Goal: Complete application form

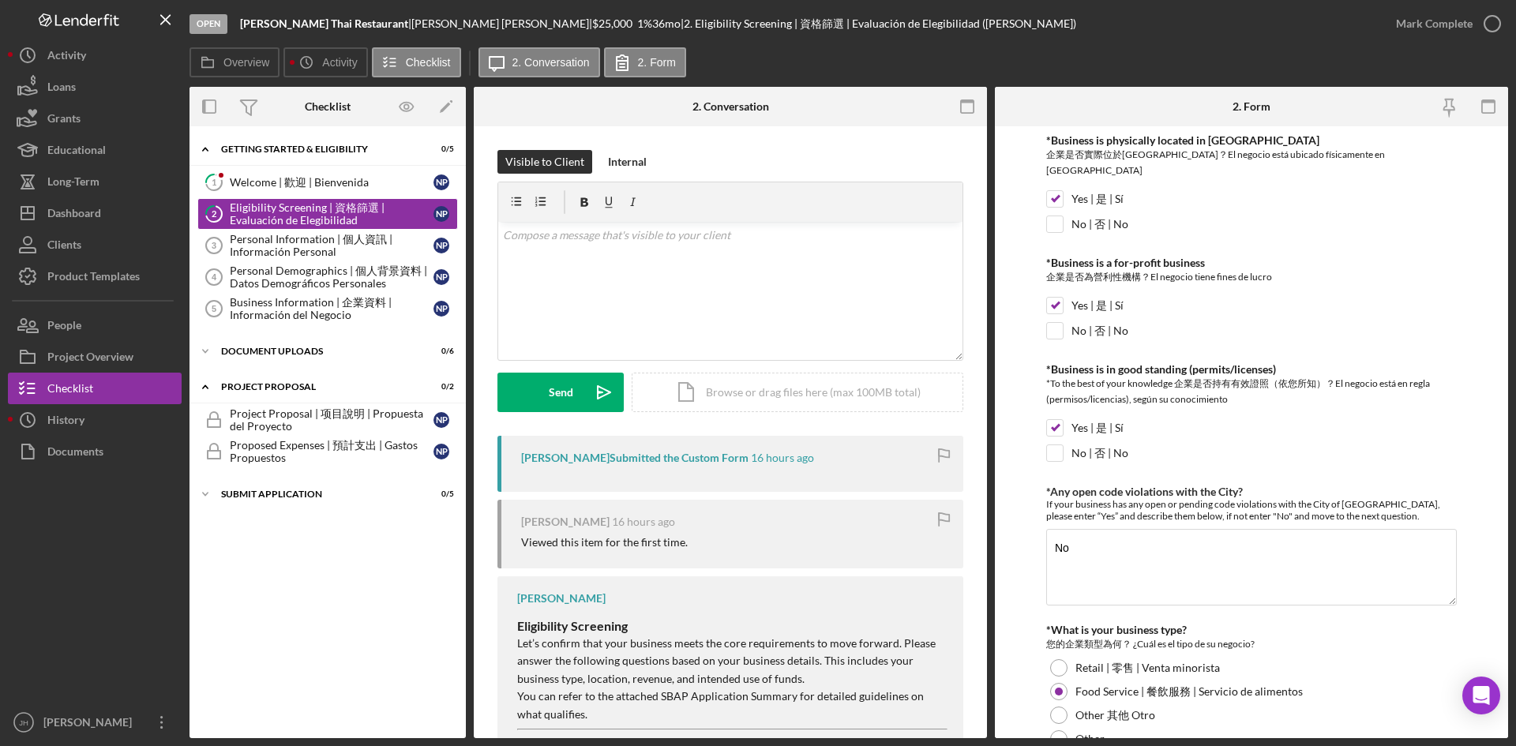
click at [1075, 33] on div "Open [PERSON_NAME] Thai Restaurant | [PERSON_NAME] | $25,000 $25,000 1 % 36 mo …" at bounding box center [784, 23] width 1190 height 47
click at [72, 223] on div "Dashboard" at bounding box center [74, 215] width 54 height 36
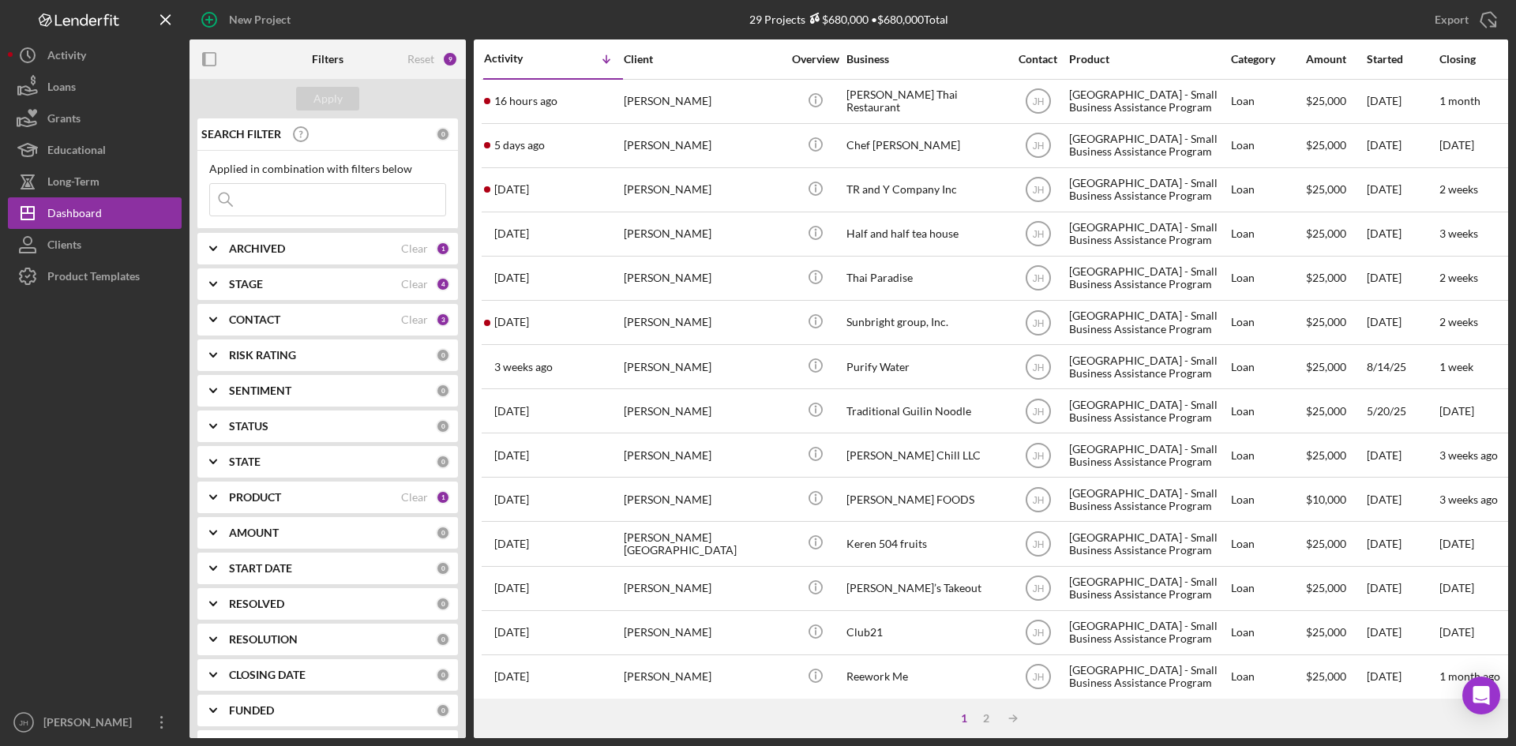
click at [236, 493] on b "PRODUCT" at bounding box center [255, 497] width 52 height 13
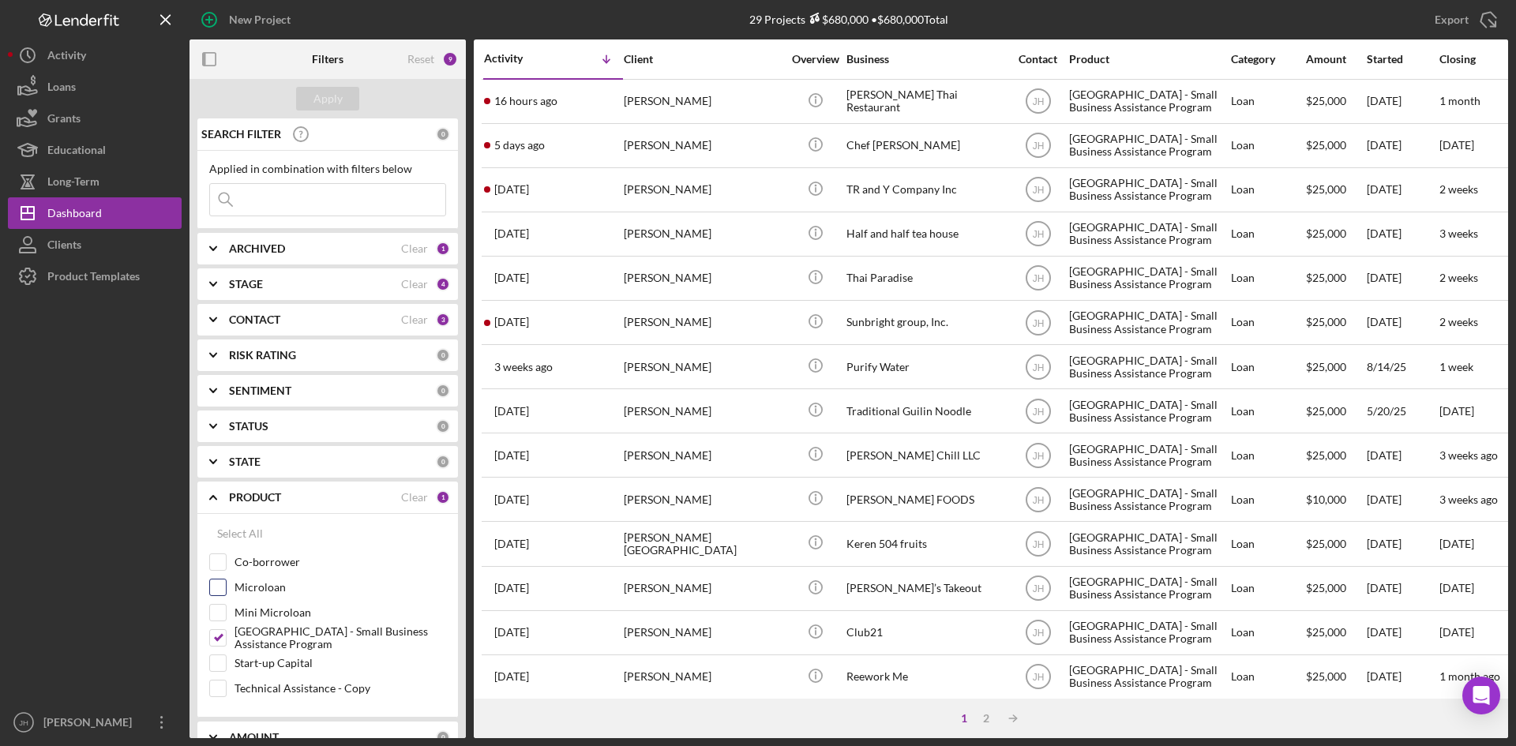
click at [215, 585] on input "Microloan" at bounding box center [218, 587] width 16 height 16
checkbox input "true"
click at [217, 609] on input "Mini Microloan" at bounding box center [218, 613] width 16 height 16
checkbox input "true"
click at [217, 693] on input "Technical Assistance - Copy" at bounding box center [218, 688] width 16 height 16
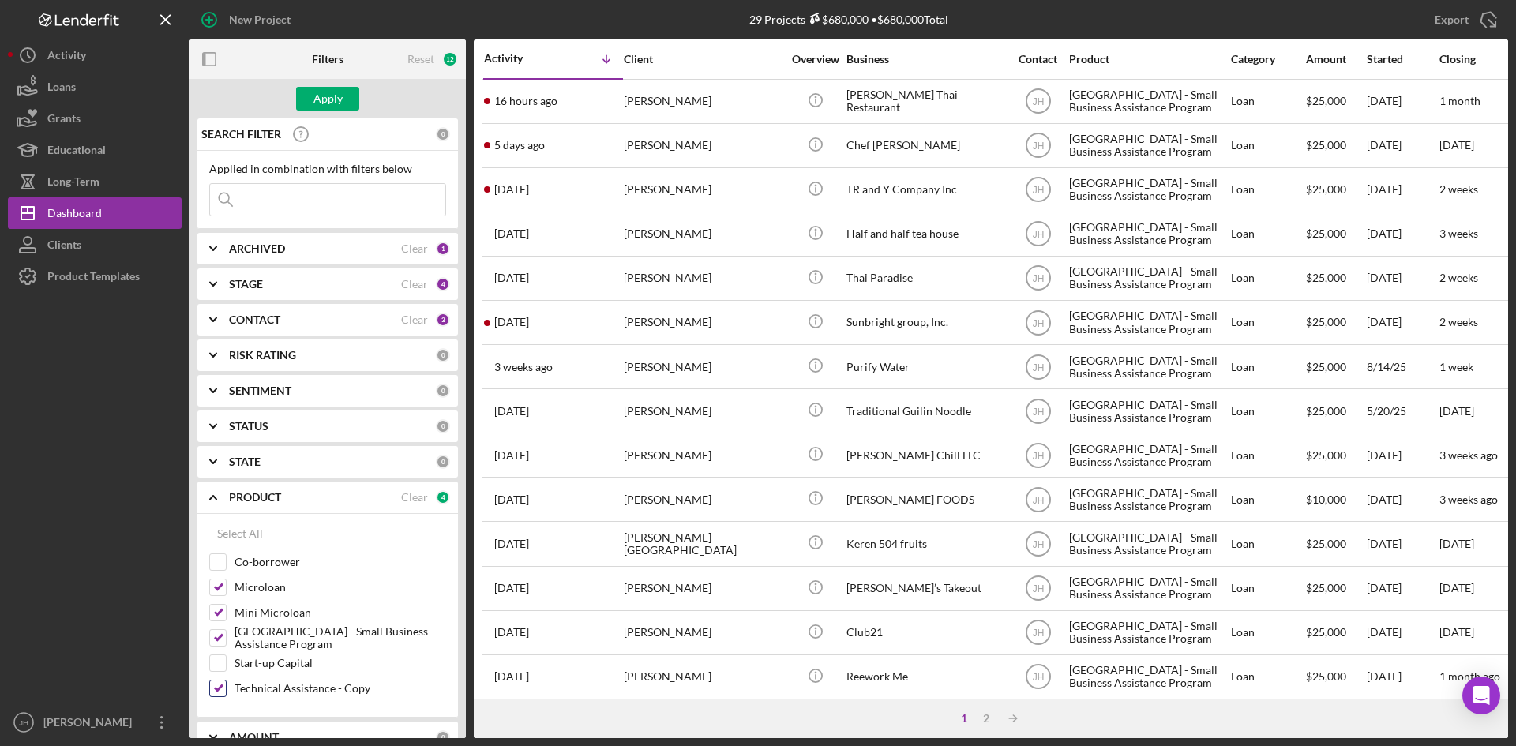
click at [219, 692] on input "Technical Assistance - Copy" at bounding box center [218, 688] width 16 height 16
checkbox input "false"
click at [218, 669] on input "Start-up Capital" at bounding box center [218, 663] width 16 height 16
checkbox input "true"
click at [220, 641] on input "[GEOGRAPHIC_DATA] - Small Business Assistance Program" at bounding box center [218, 638] width 16 height 16
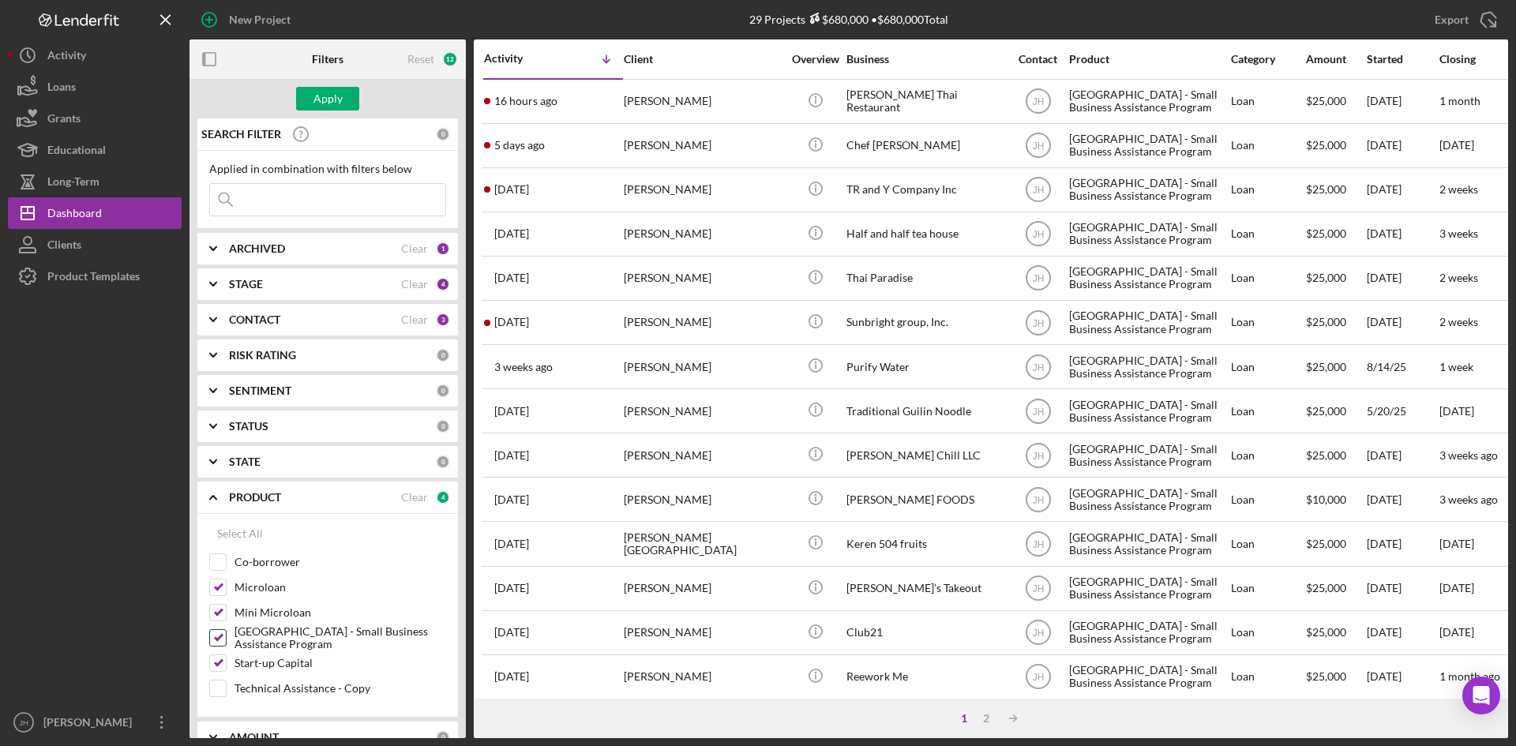
checkbox input "false"
click at [323, 83] on div "Apply" at bounding box center [327, 98] width 276 height 39
click at [323, 94] on div "Apply" at bounding box center [327, 99] width 29 height 24
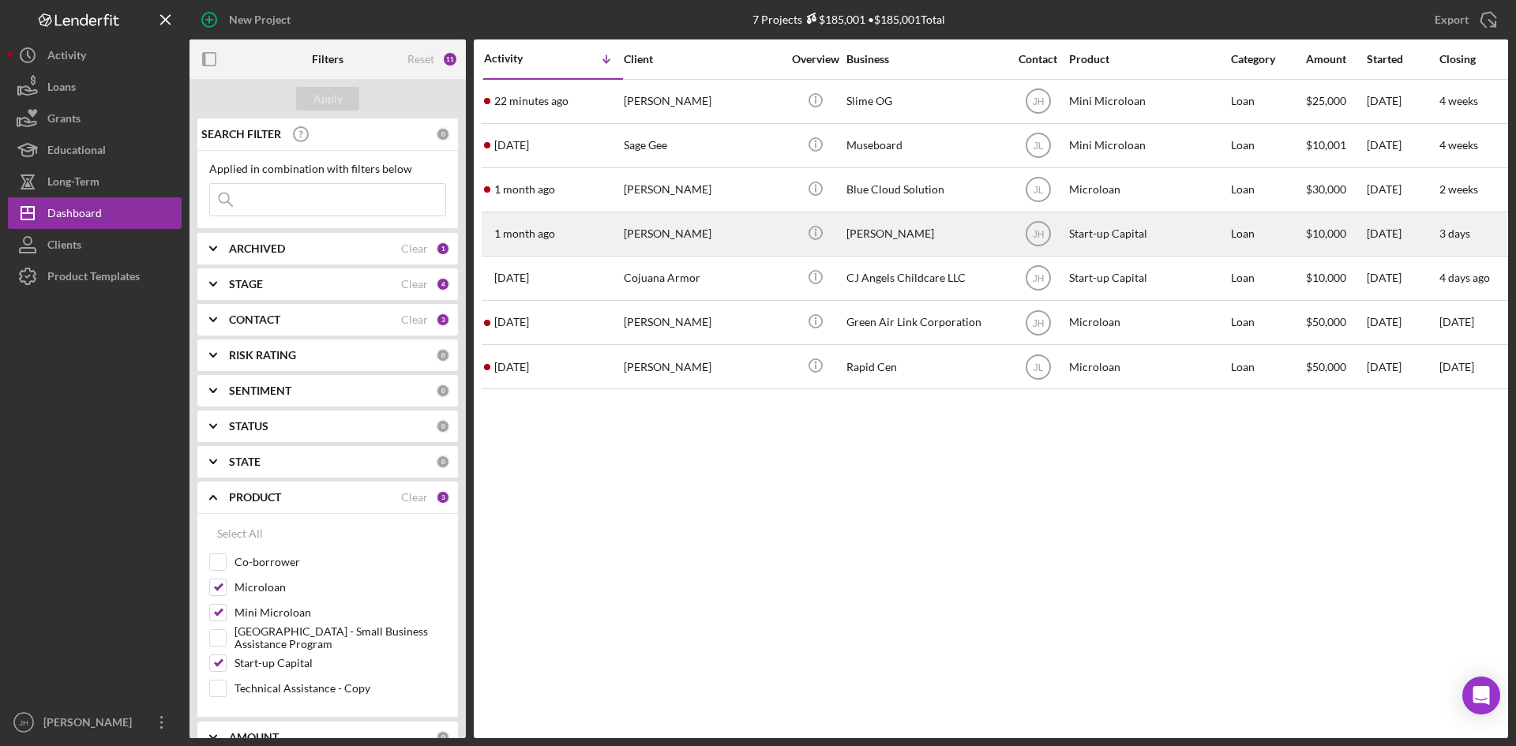
click at [729, 245] on div "[PERSON_NAME]" at bounding box center [703, 234] width 158 height 42
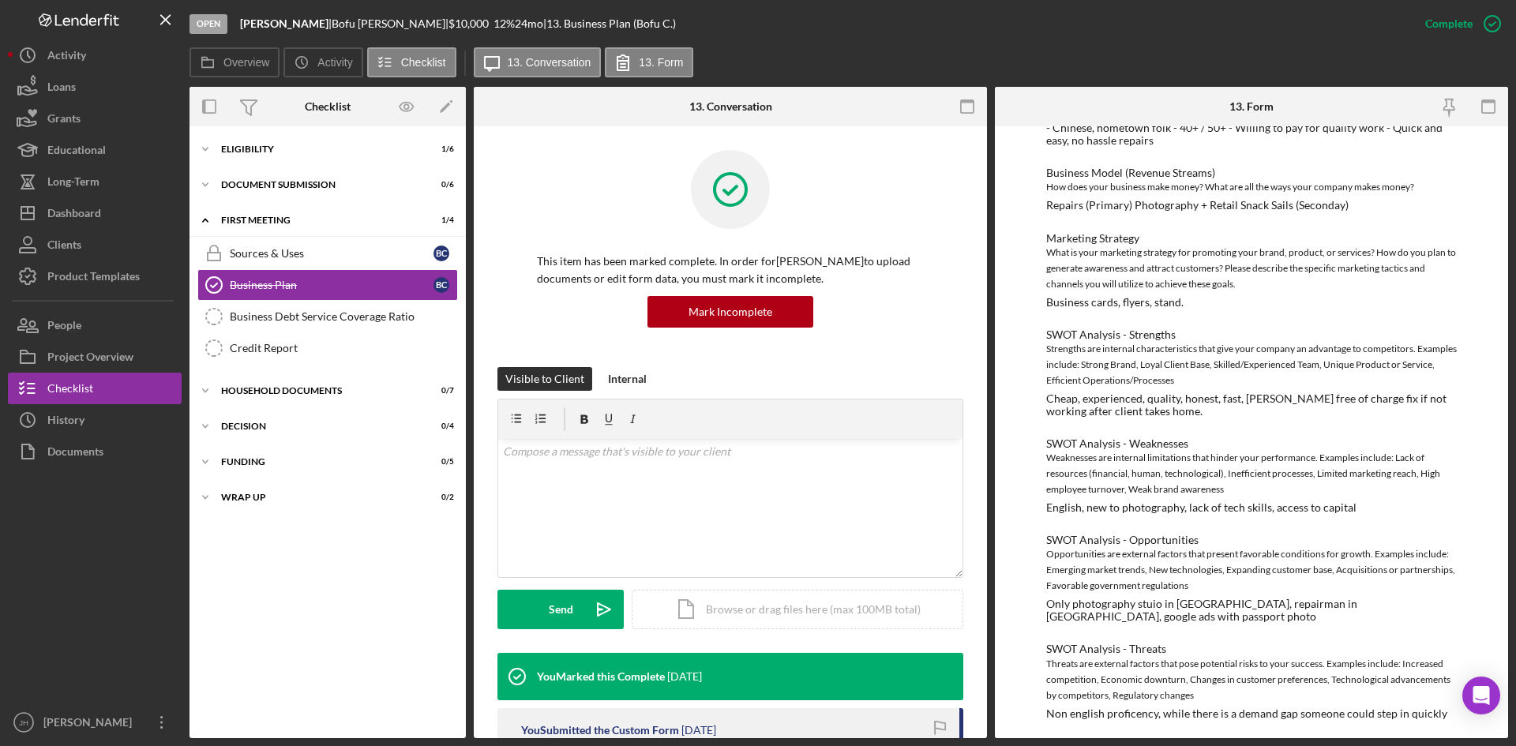
scroll to position [388, 0]
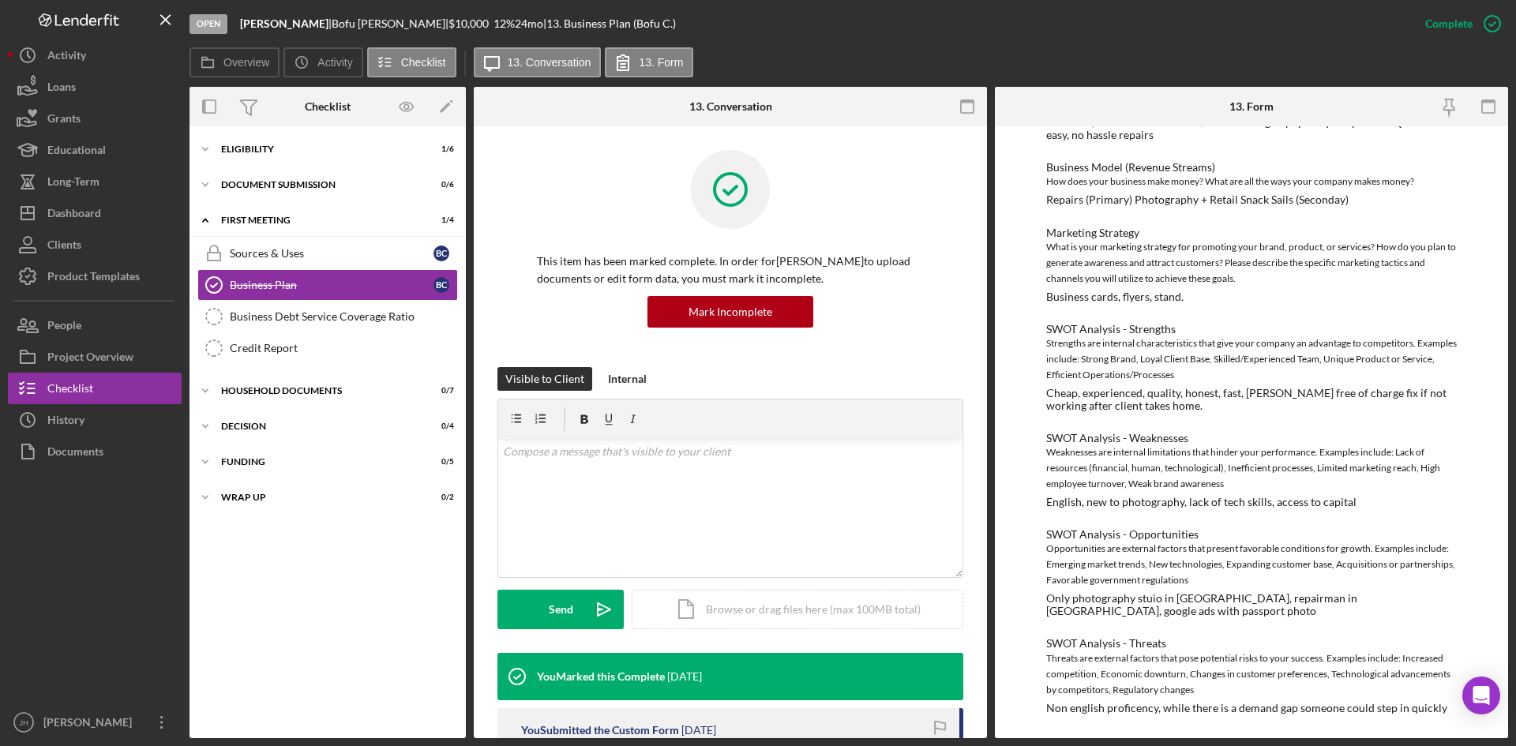
click at [1170, 440] on div "SWOT Analysis - Weaknesses" at bounding box center [1251, 438] width 410 height 13
click at [1103, 371] on div "Strengths are internal characteristics that give your company an advantage to c…" at bounding box center [1251, 358] width 410 height 47
click at [1128, 510] on div "Introduction - Your Business Idea What is your background? What is your story? …" at bounding box center [1251, 266] width 410 height 897
